Goal: Feedback & Contribution: Leave review/rating

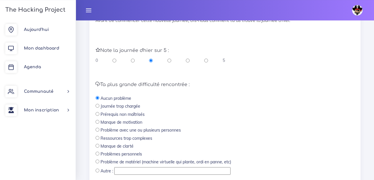
scroll to position [224, 0]
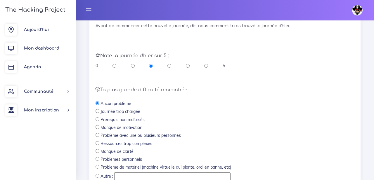
click at [208, 67] on input "radio" at bounding box center [206, 66] width 4 height 6
radio input "true"
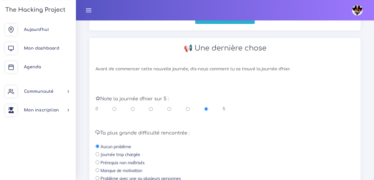
scroll to position [193, 0]
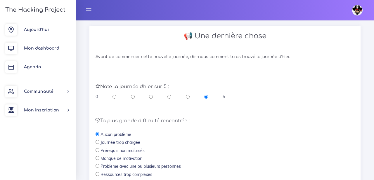
click at [186, 98] on input "radio" at bounding box center [188, 97] width 4 height 6
radio input "true"
click at [205, 96] on input "radio" at bounding box center [206, 97] width 4 height 6
radio input "true"
click at [187, 96] on input "radio" at bounding box center [188, 97] width 4 height 6
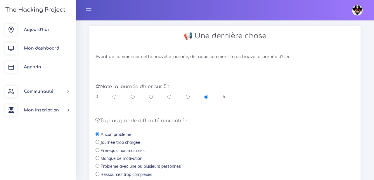
radio input "true"
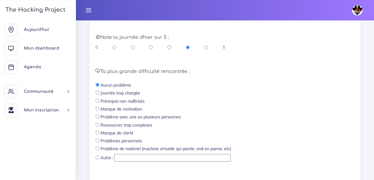
scroll to position [243, 0]
click at [120, 135] on label "Manque de clarté" at bounding box center [116, 133] width 33 height 6
click at [120, 132] on label "Manque de clarté" at bounding box center [116, 133] width 33 height 6
click at [97, 133] on input "radio" at bounding box center [97, 132] width 4 height 4
radio input "true"
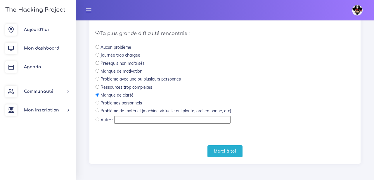
scroll to position [281, 0]
click at [219, 149] on input "Merci à toi" at bounding box center [224, 151] width 35 height 12
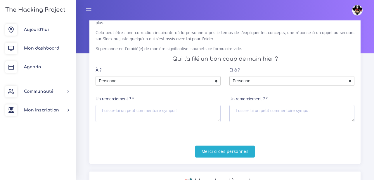
scroll to position [40, 0]
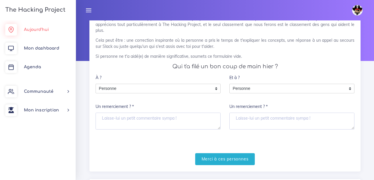
click at [40, 34] on link "Aujourd'hui" at bounding box center [38, 29] width 76 height 19
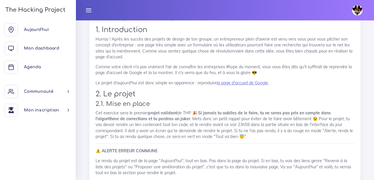
scroll to position [390, 0]
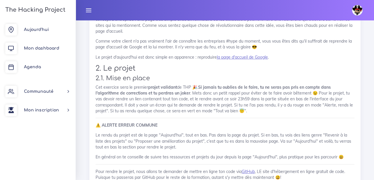
click at [85, 86] on div "Projets : Recréer la page d'accueil de Google (1/2) Recréer la page d'accueil d…" at bounding box center [225, 174] width 280 height 455
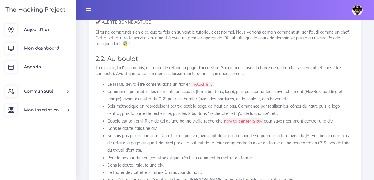
scroll to position [0, 0]
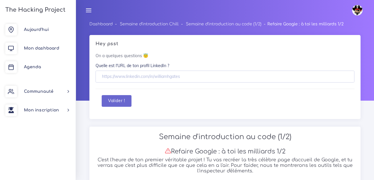
click at [140, 123] on div "Hey psst On a quelques questions 😇 Quelle est l'URL de ton profil LinkedIn ? Va…" at bounding box center [225, 81] width 280 height 92
